Goal: Check status: Check status

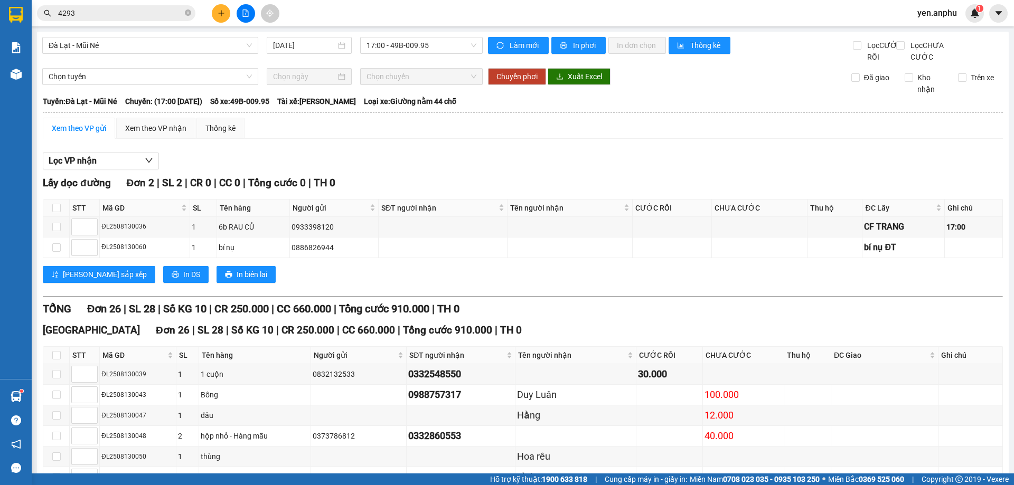
click at [182, 46] on span "Đà Lạt - Mũi Né" at bounding box center [150, 45] width 203 height 16
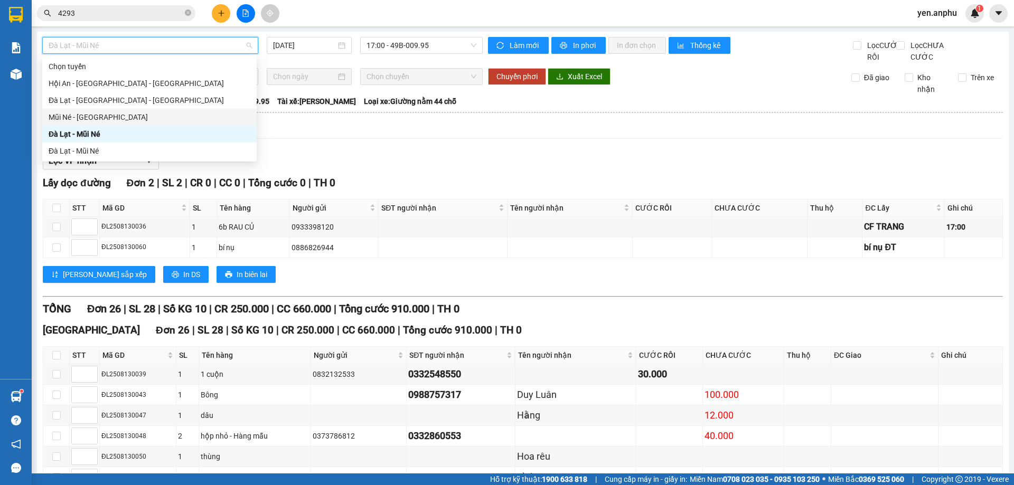
click at [106, 114] on div "Mũi Né - [GEOGRAPHIC_DATA]" at bounding box center [150, 117] width 202 height 12
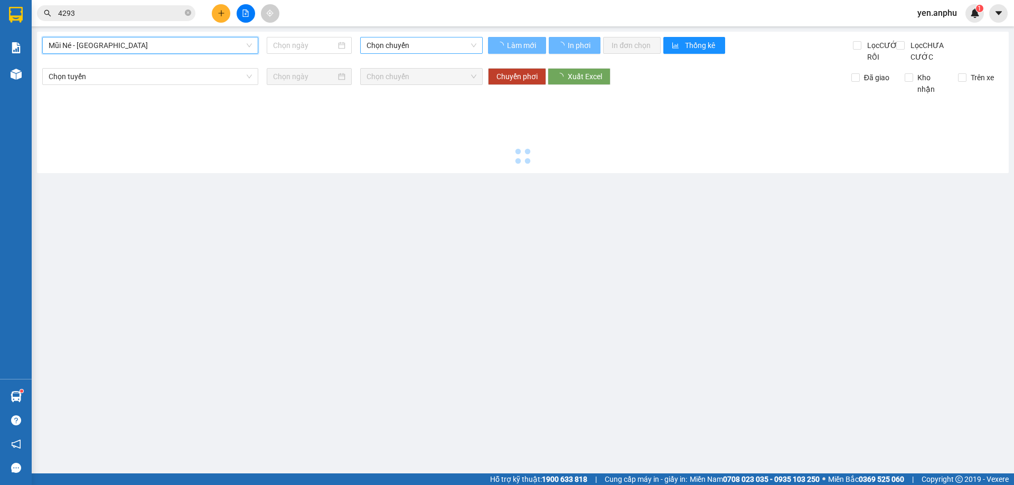
click at [390, 46] on span "Chọn chuyến" at bounding box center [421, 45] width 110 height 16
click at [192, 44] on span "Mũi Né - [GEOGRAPHIC_DATA]" at bounding box center [150, 45] width 203 height 16
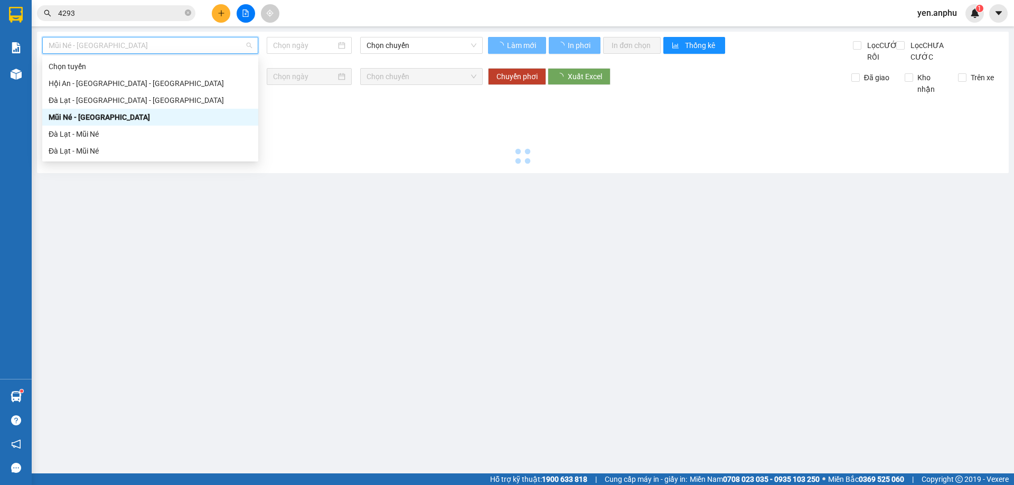
click at [111, 115] on div "Mũi Né - [GEOGRAPHIC_DATA]" at bounding box center [150, 117] width 203 height 12
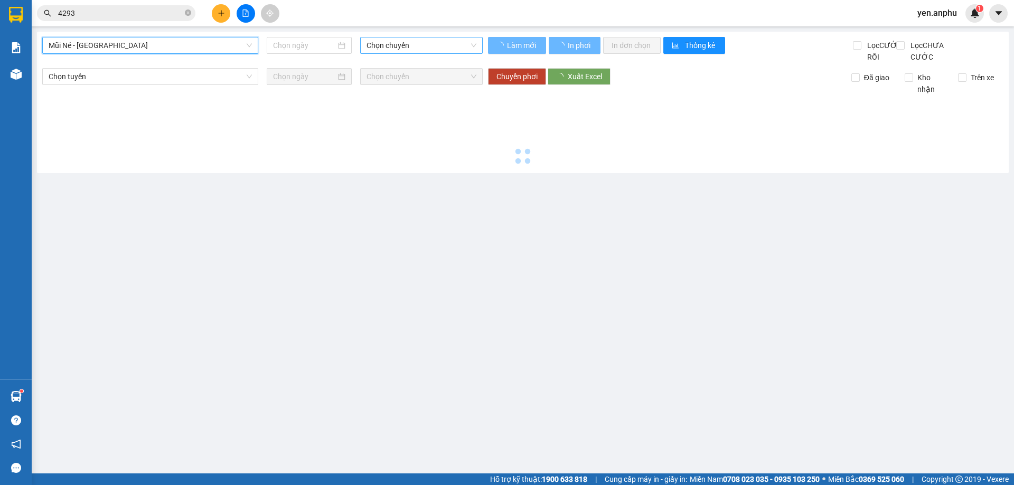
click at [416, 39] on span "Chọn chuyến" at bounding box center [421, 45] width 110 height 16
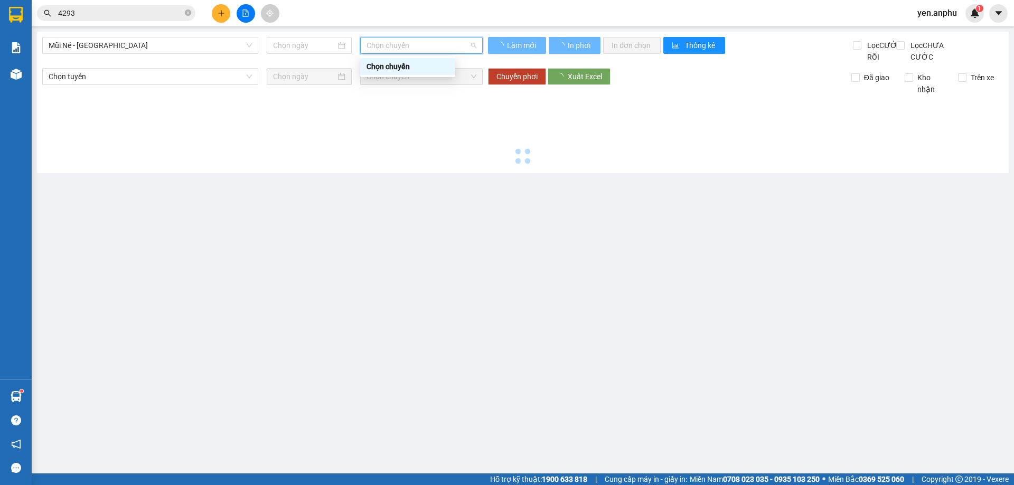
type input "[DATE]"
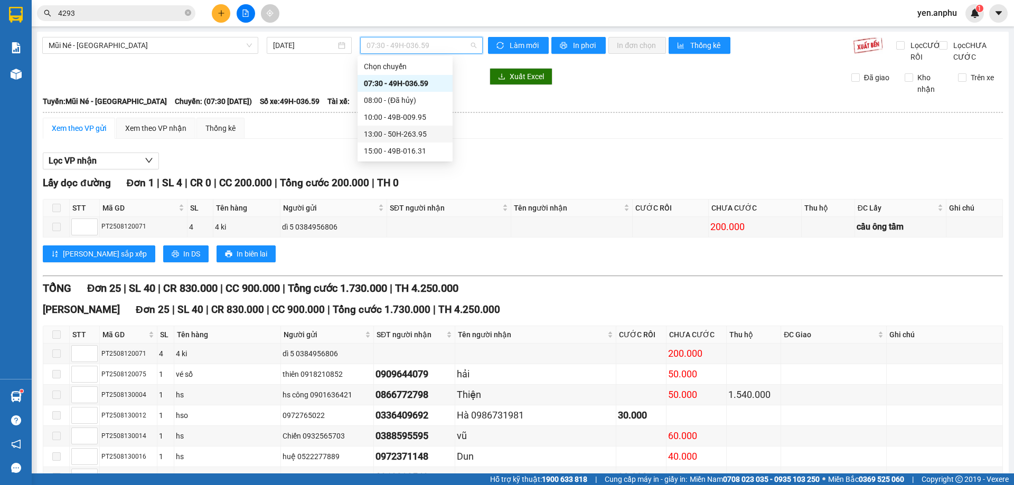
click at [399, 134] on div "13:00 - 50H-263.95" at bounding box center [405, 134] width 82 height 12
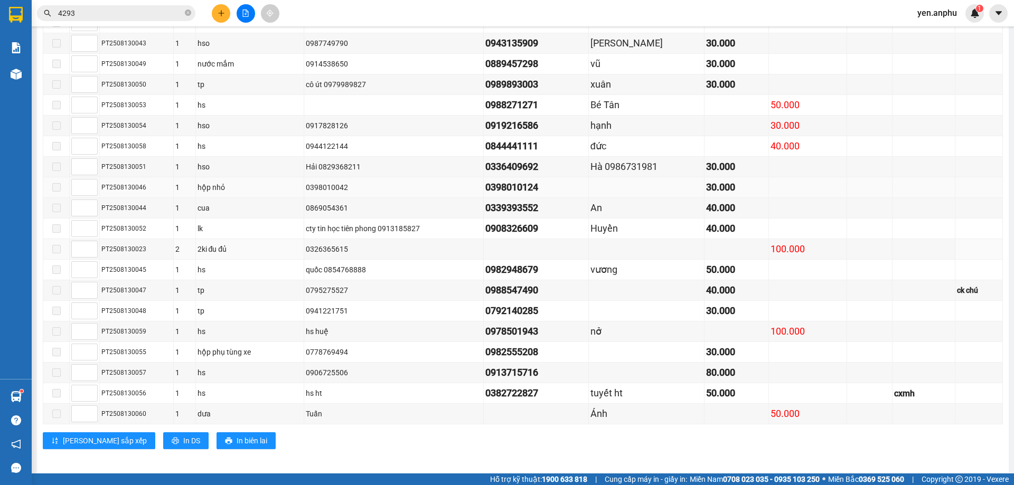
scroll to position [369, 0]
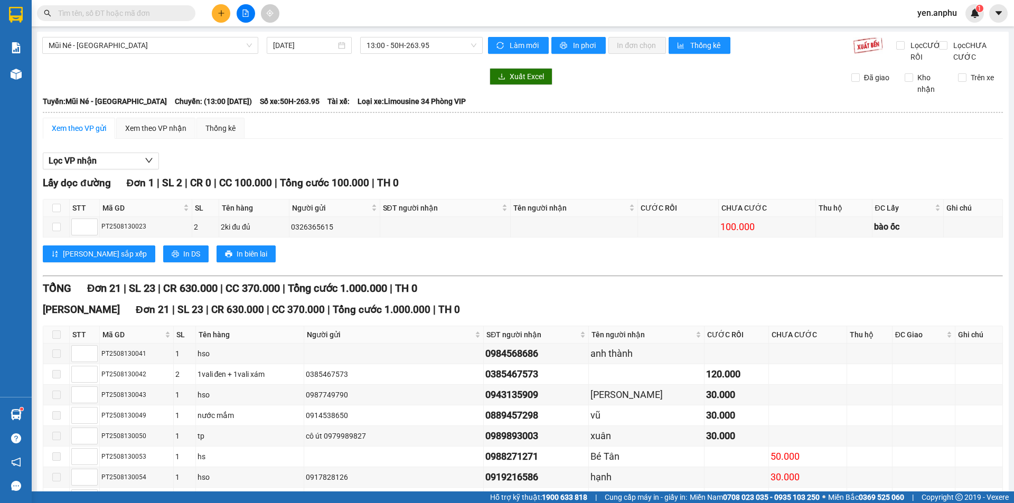
click at [147, 9] on input "text" at bounding box center [120, 13] width 125 height 12
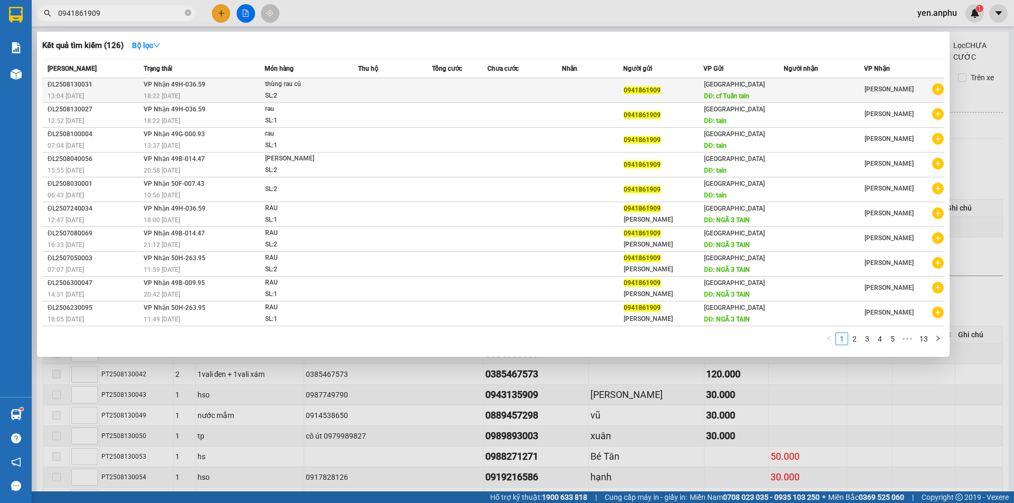
type input "0941861909"
click at [294, 93] on div "SL: 2" at bounding box center [304, 96] width 79 height 12
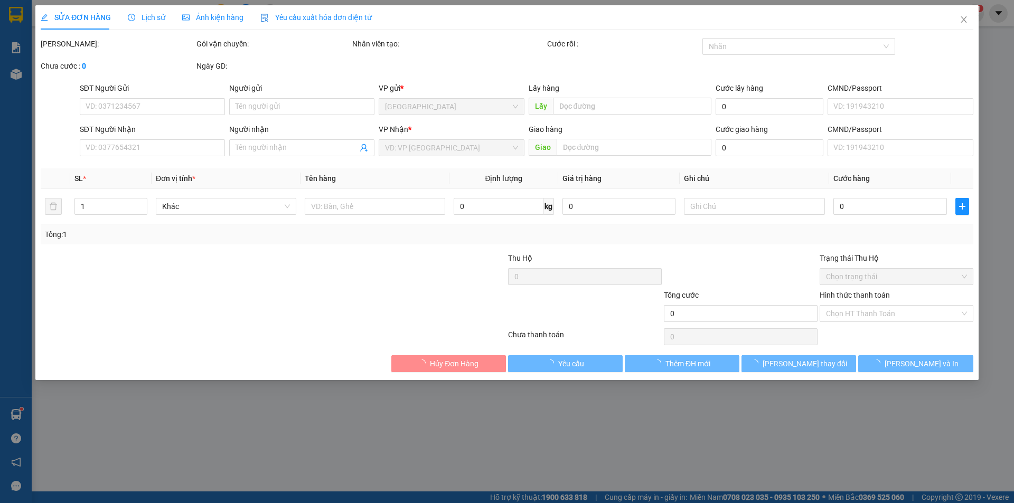
type input "0941861909"
type input "cf Tuấn tain"
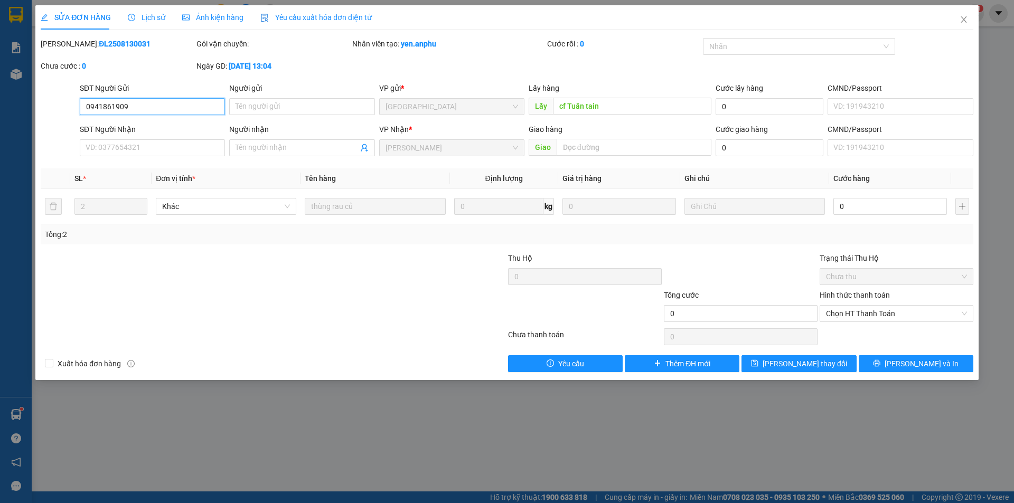
drag, startPoint x: 138, startPoint y: 107, endPoint x: 0, endPoint y: 116, distance: 138.1
click at [3, 110] on div "SỬA ĐƠN HÀNG Lịch sử Ảnh kiện hàng Yêu cầu xuất hóa đơn điện tử Total Paid Fee …" at bounding box center [507, 251] width 1014 height 503
drag, startPoint x: 962, startPoint y: 23, endPoint x: 884, endPoint y: 0, distance: 80.5
click at [961, 23] on icon "close" at bounding box center [963, 19] width 8 height 8
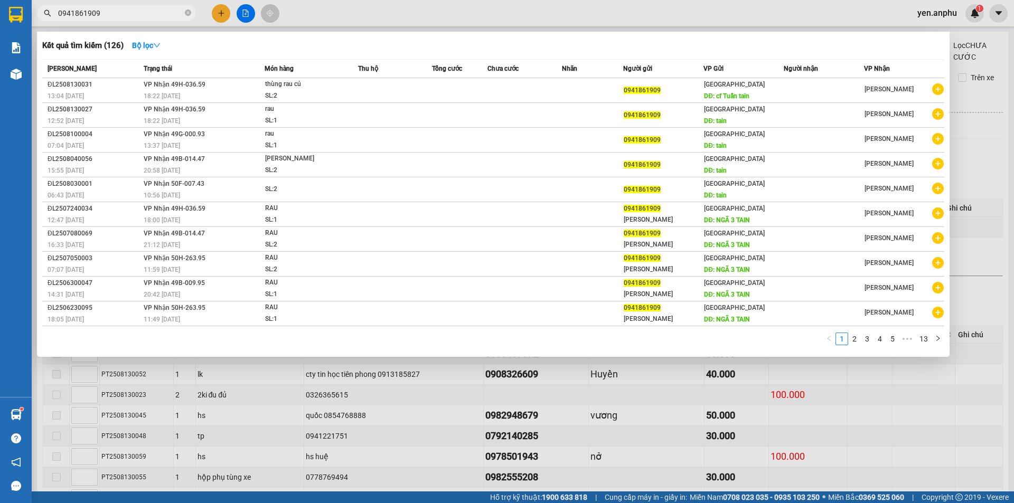
click at [134, 8] on input "0941861909" at bounding box center [120, 13] width 125 height 12
